Goal: Task Accomplishment & Management: Manage account settings

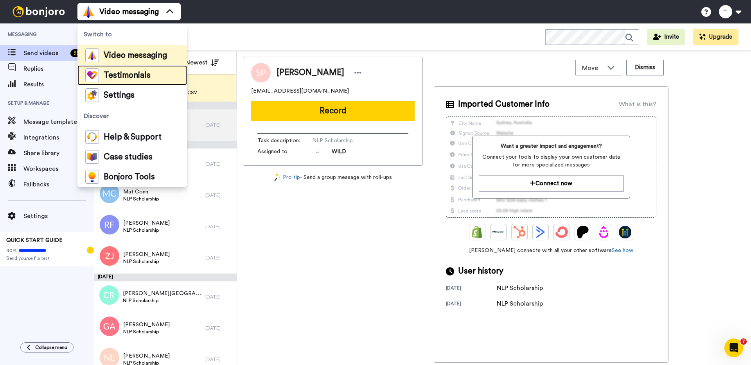
click at [129, 74] on span "Testimonials" at bounding box center [127, 76] width 47 height 8
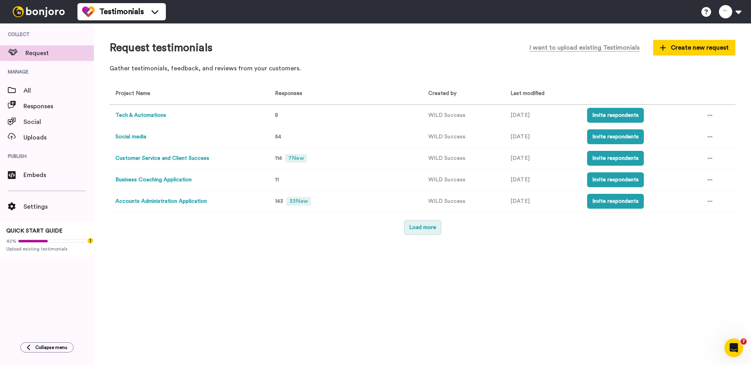
click at [414, 230] on button "Load more" at bounding box center [422, 227] width 37 height 15
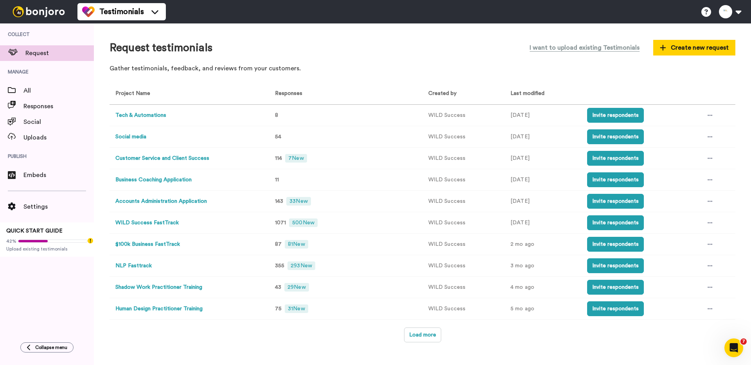
click at [135, 266] on button "NLP Fasttrack" at bounding box center [133, 266] width 36 height 8
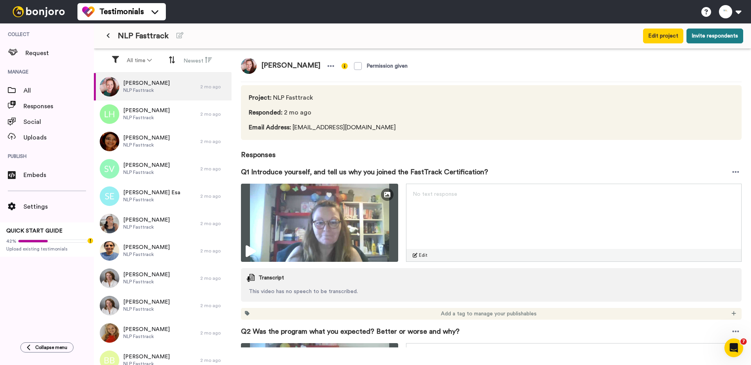
click at [722, 32] on button "Invite respondents" at bounding box center [715, 36] width 57 height 15
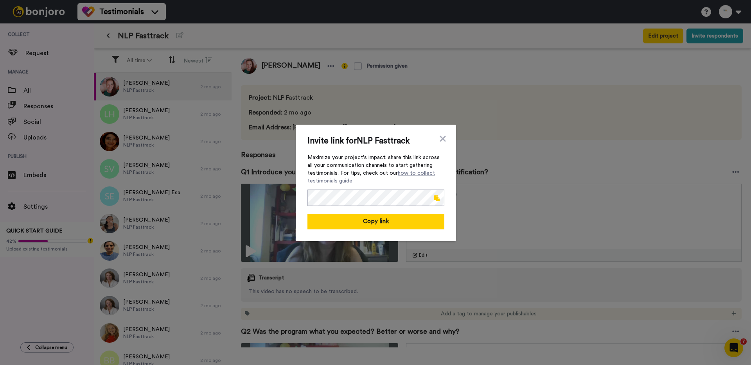
click at [436, 196] on span at bounding box center [436, 198] width 5 height 6
